Goal: Task Accomplishment & Management: Manage account settings

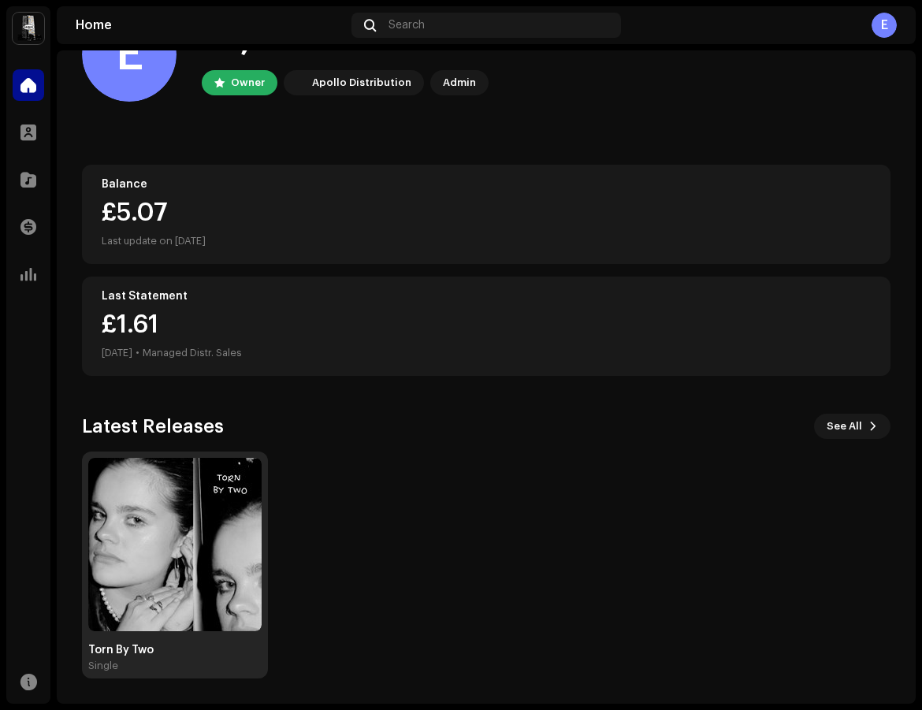
scroll to position [69, 0]
click at [205, 539] on img at bounding box center [174, 544] width 173 height 173
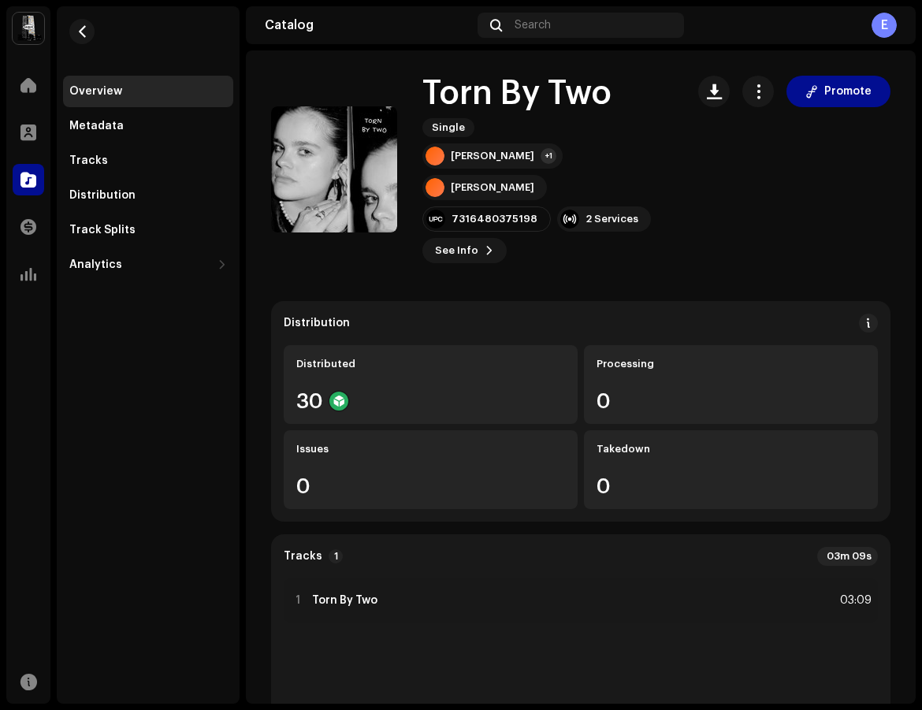
click at [751, 90] on span "button" at bounding box center [758, 91] width 15 height 13
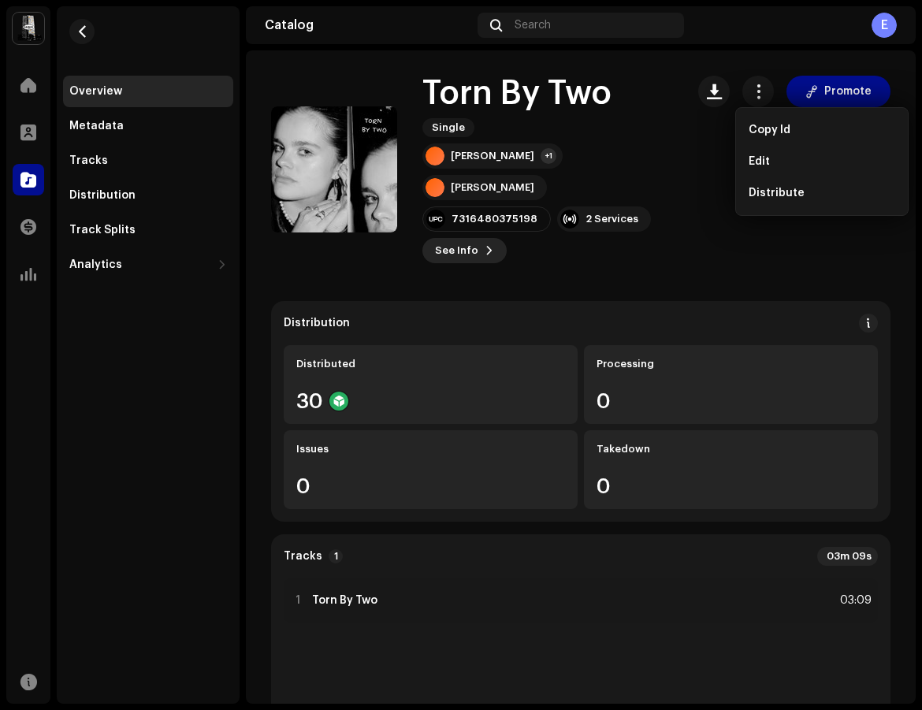
click at [477, 238] on button "See Info" at bounding box center [464, 250] width 84 height 25
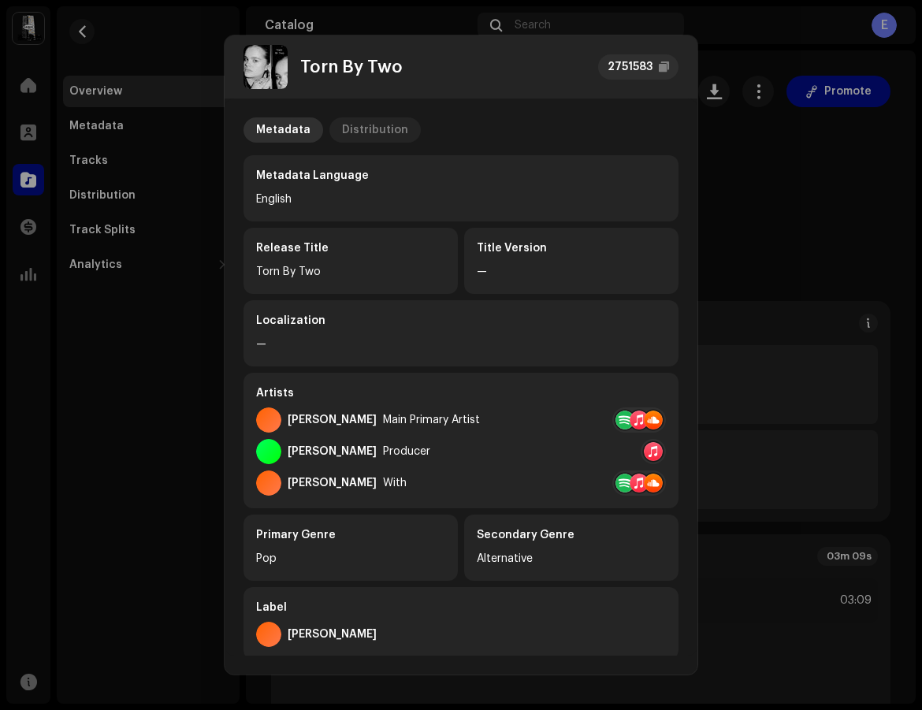
click at [377, 135] on div "Distribution" at bounding box center [375, 129] width 66 height 25
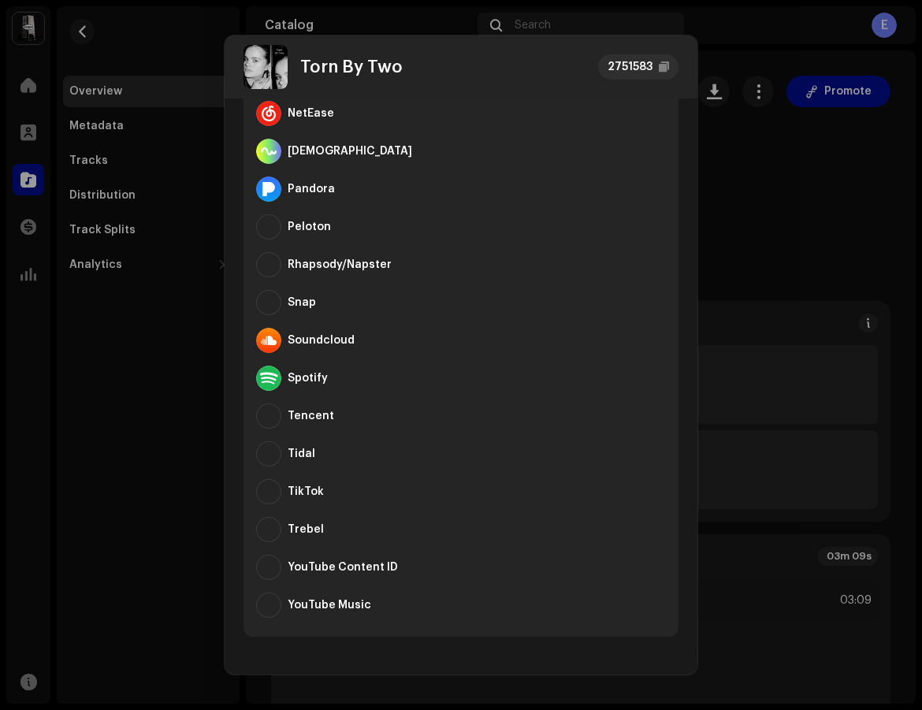
scroll to position [773, 0]
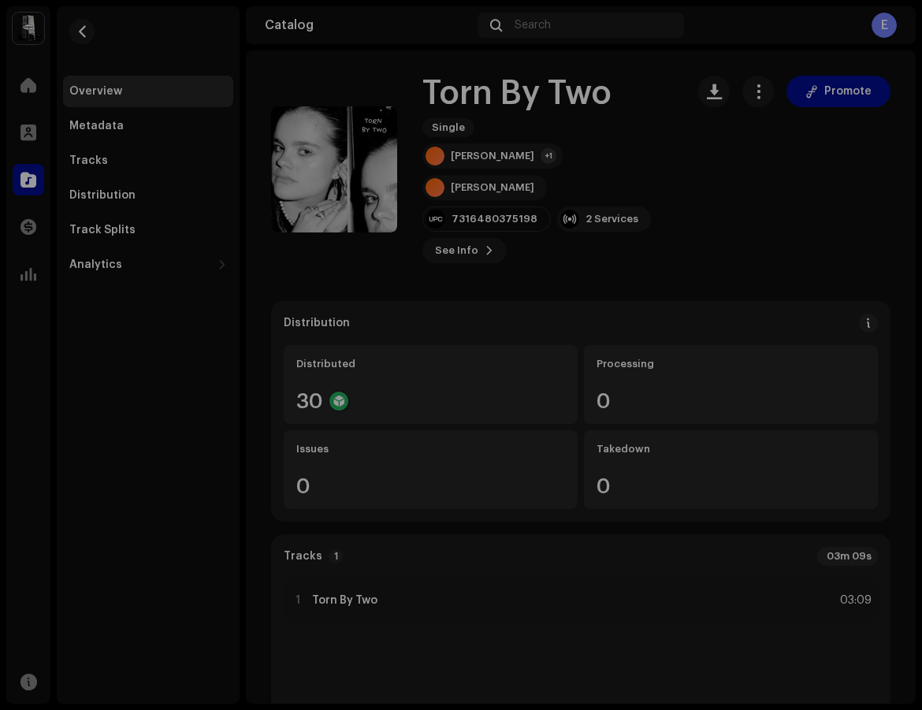
click at [760, 299] on div "Torn By Two 2751583 Metadata Distribution Release Date [DATE] (Midnight Worldwi…" at bounding box center [461, 355] width 922 height 710
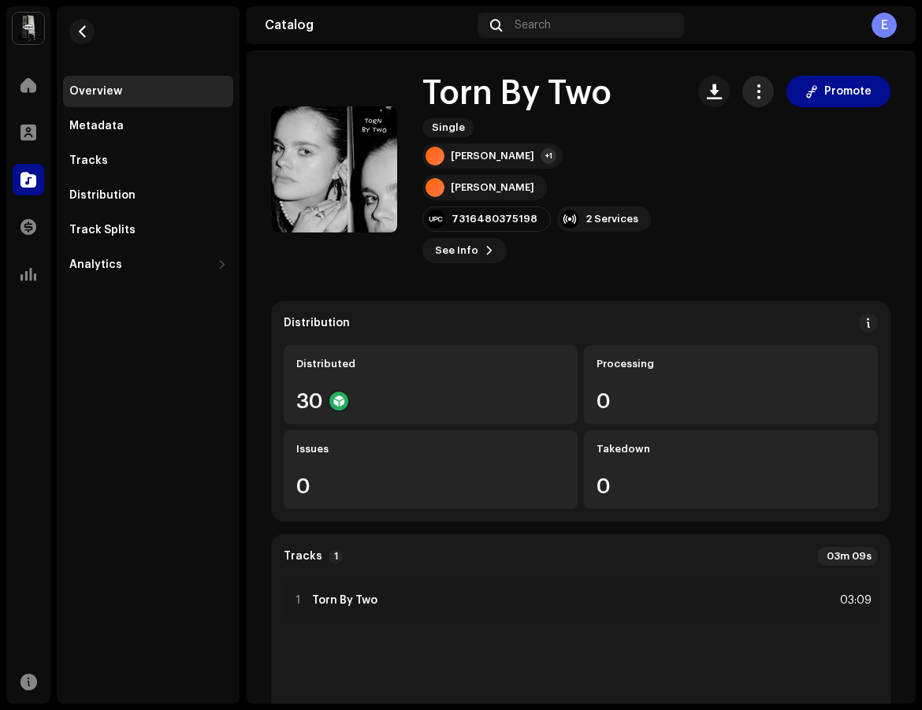
click at [751, 96] on span "button" at bounding box center [758, 91] width 15 height 13
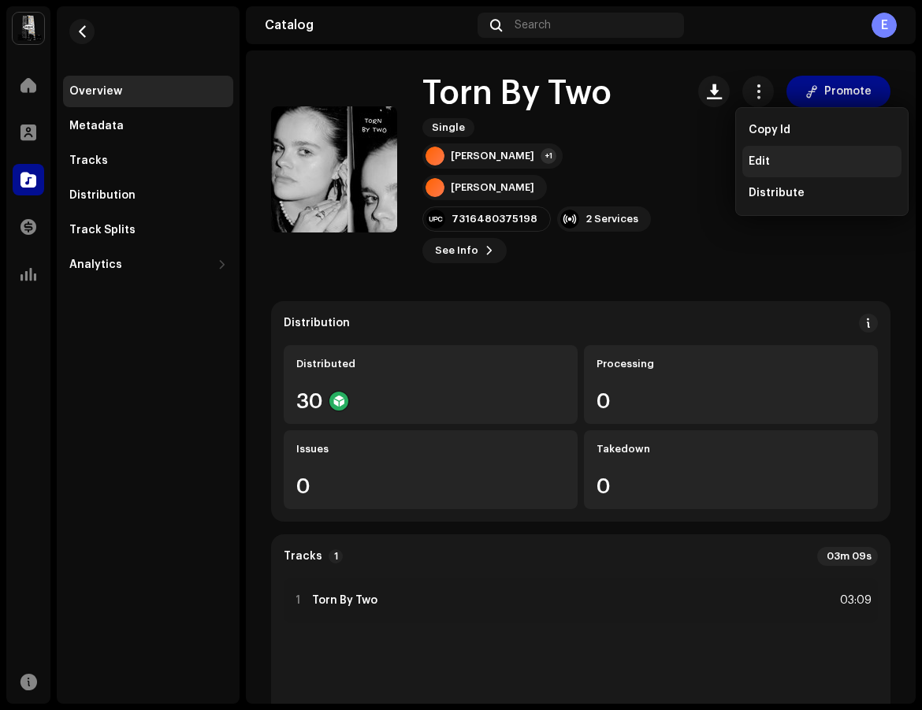
click at [772, 159] on div "Edit" at bounding box center [821, 161] width 147 height 13
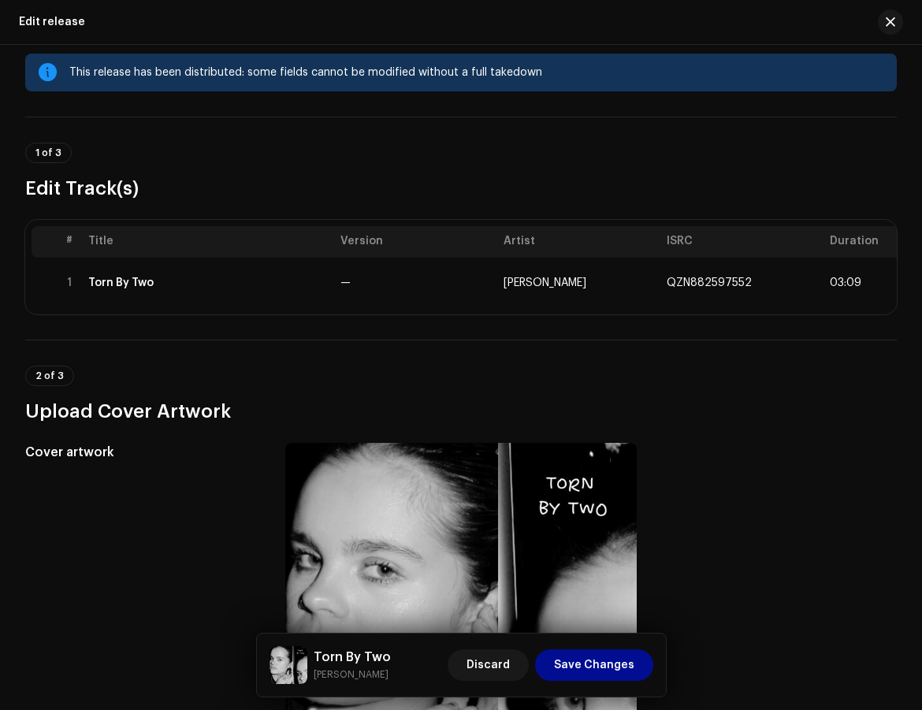
scroll to position [36, 0]
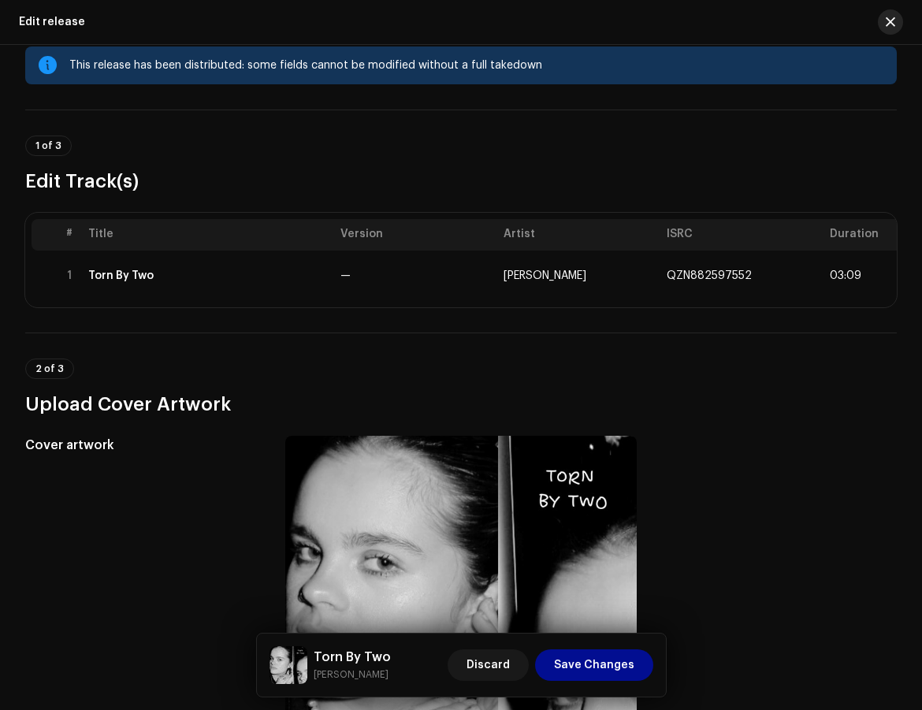
click at [895, 24] on button "button" at bounding box center [890, 21] width 25 height 25
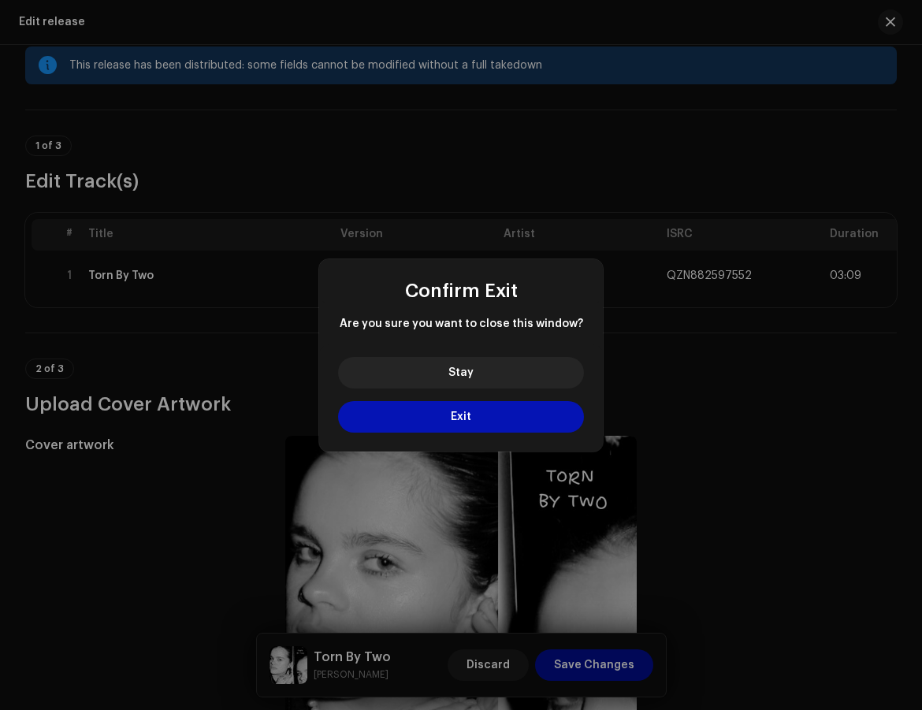
click at [481, 418] on button "Exit" at bounding box center [461, 417] width 246 height 32
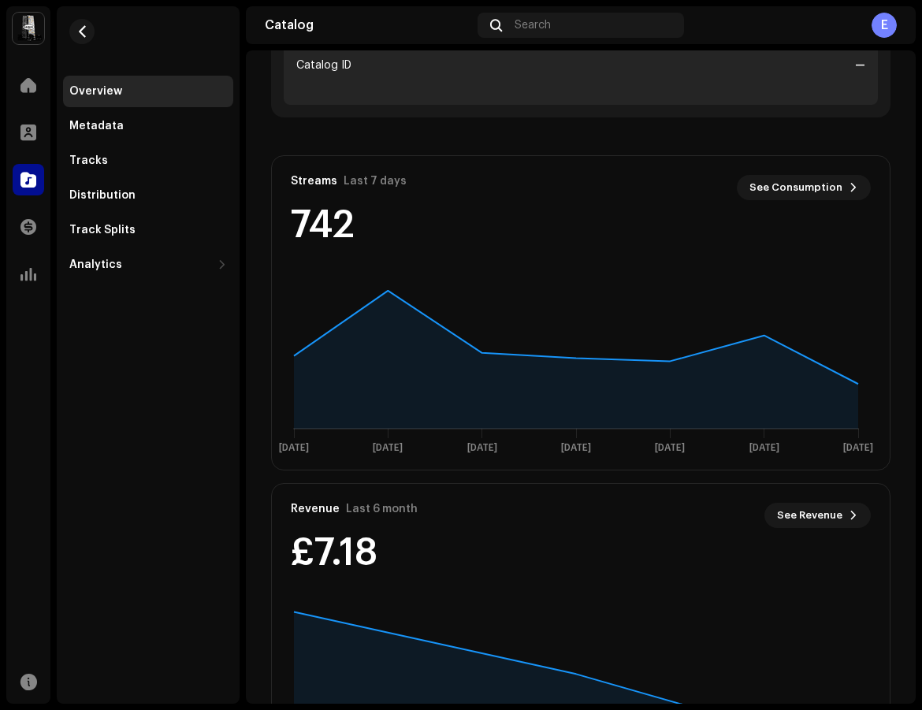
scroll to position [836, 0]
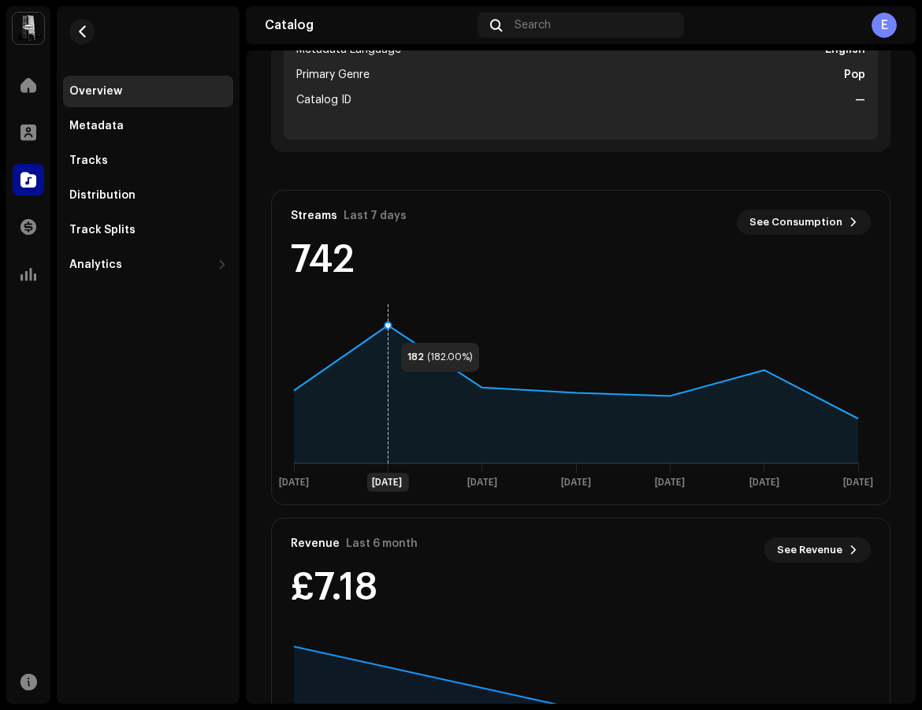
click at [385, 322] on icon at bounding box center [387, 325] width 6 height 6
click at [482, 354] on icon at bounding box center [482, 383] width 0 height 159
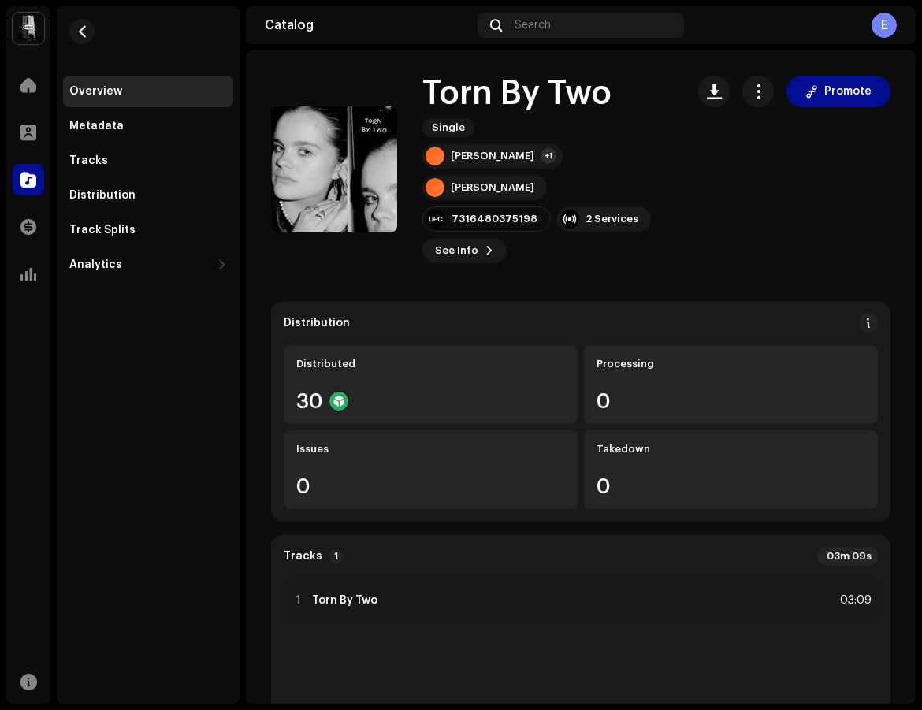
scroll to position [0, 0]
click at [96, 123] on div "Metadata" at bounding box center [96, 126] width 54 height 13
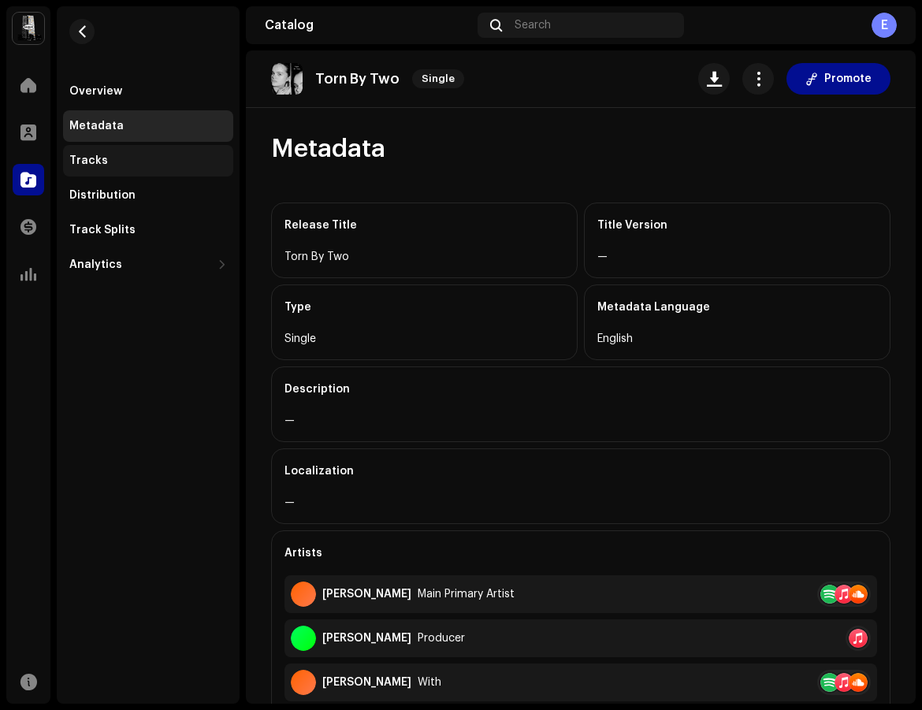
click at [104, 166] on div "Tracks" at bounding box center [148, 160] width 158 height 13
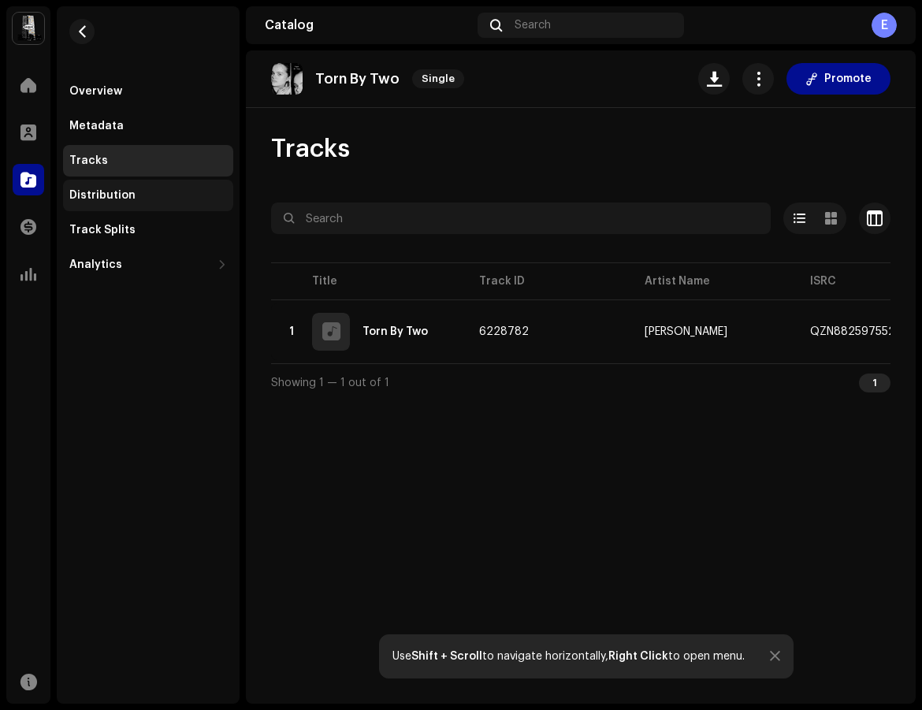
click at [109, 199] on div "Distribution" at bounding box center [102, 195] width 66 height 13
